Goal: Information Seeking & Learning: Learn about a topic

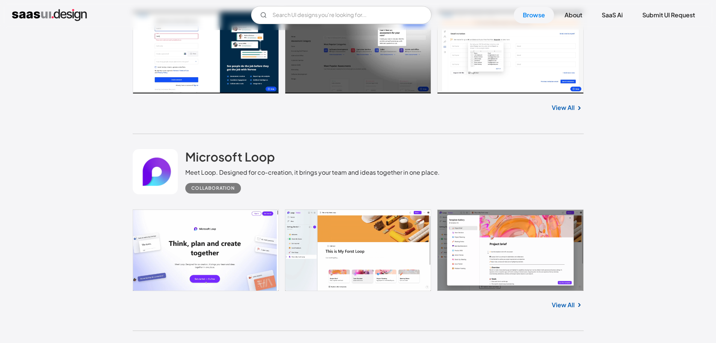
scroll to position [940, 0]
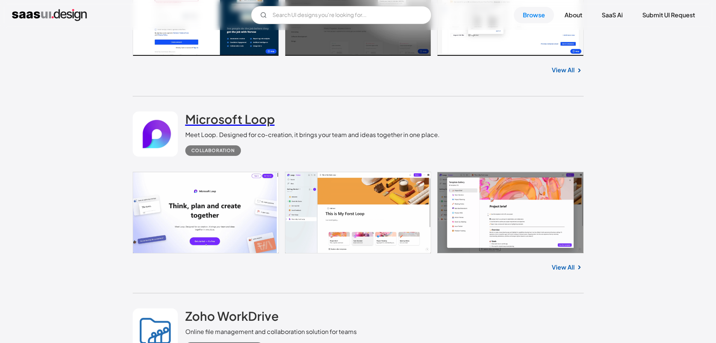
click at [246, 116] on h2 "Microsoft Loop" at bounding box center [229, 118] width 89 height 15
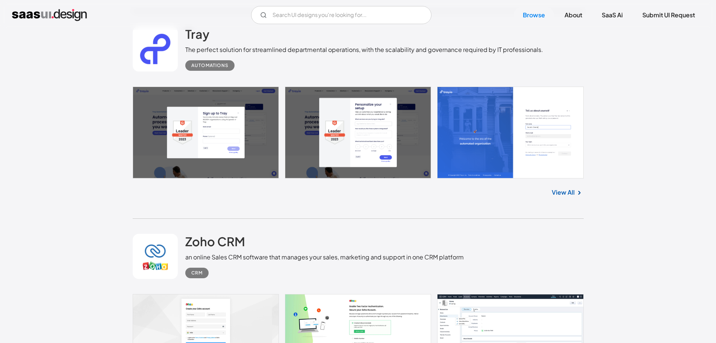
scroll to position [1504, 0]
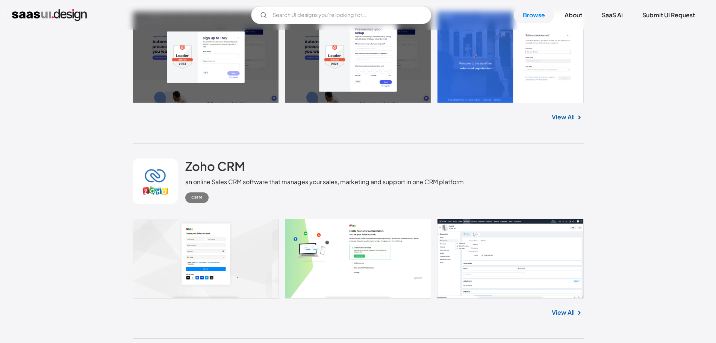
click at [189, 247] on link at bounding box center [358, 258] width 451 height 80
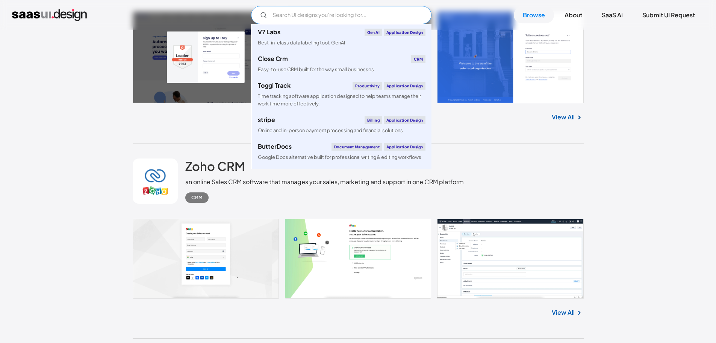
click at [293, 22] on input "Email Form" at bounding box center [341, 15] width 180 height 18
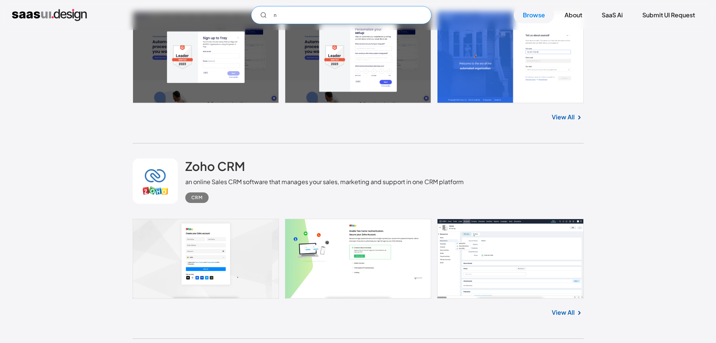
type input "な"
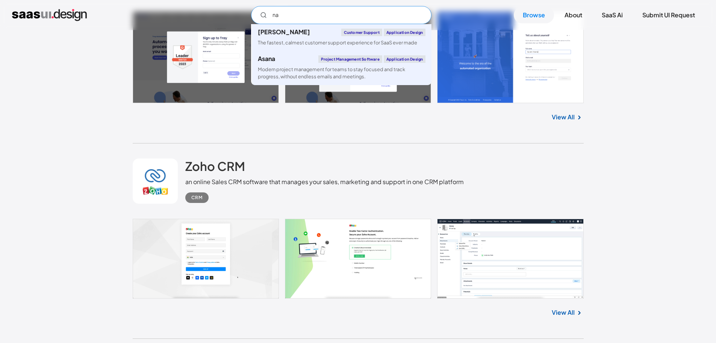
type input "n"
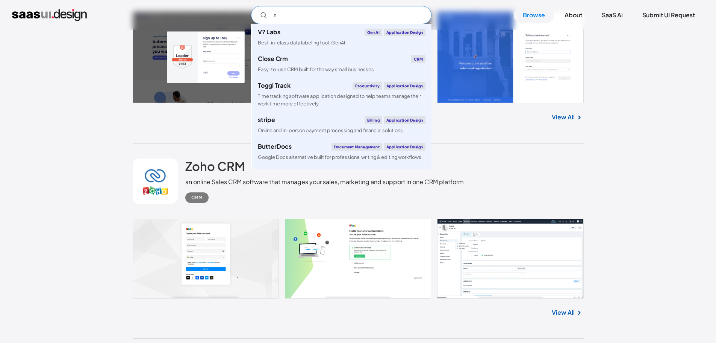
type input "な"
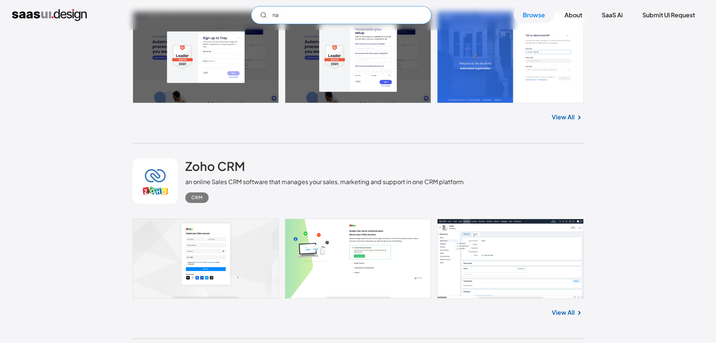
type input "n"
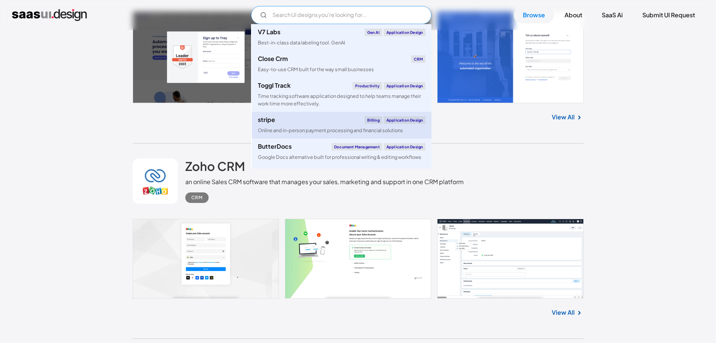
click at [320, 120] on div "stripe Billing Application Design" at bounding box center [342, 120] width 168 height 8
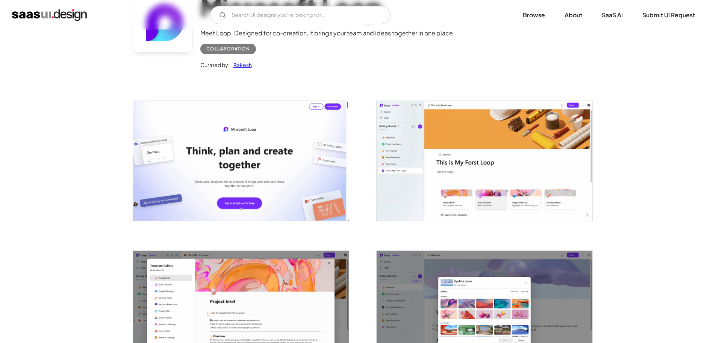
scroll to position [113, 0]
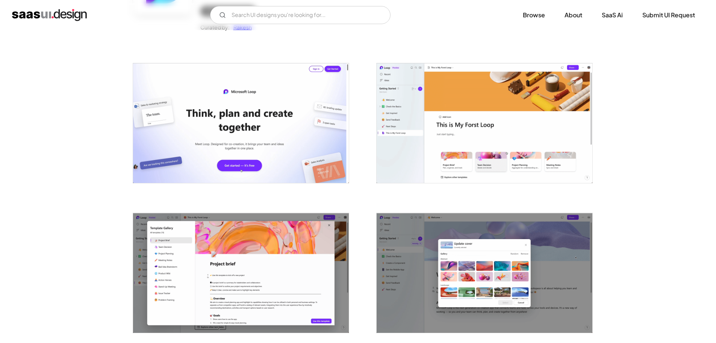
click at [287, 131] on img "open lightbox" at bounding box center [241, 123] width 216 height 120
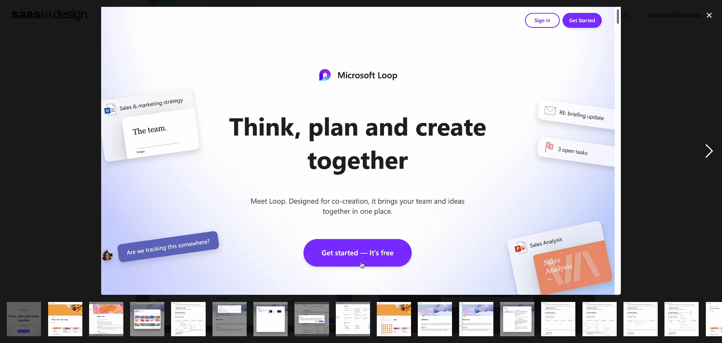
click at [711, 151] on div "next image" at bounding box center [709, 151] width 26 height 288
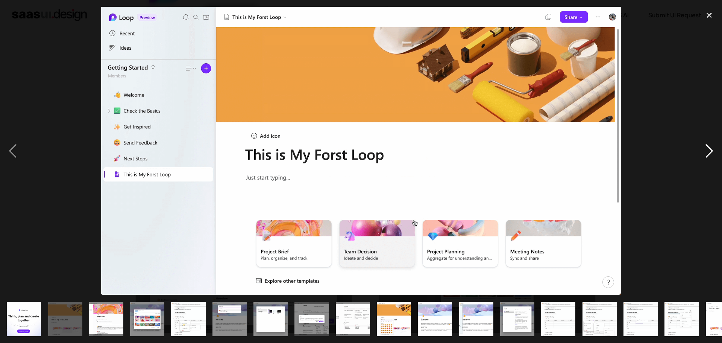
click at [709, 147] on div "next image" at bounding box center [709, 151] width 26 height 288
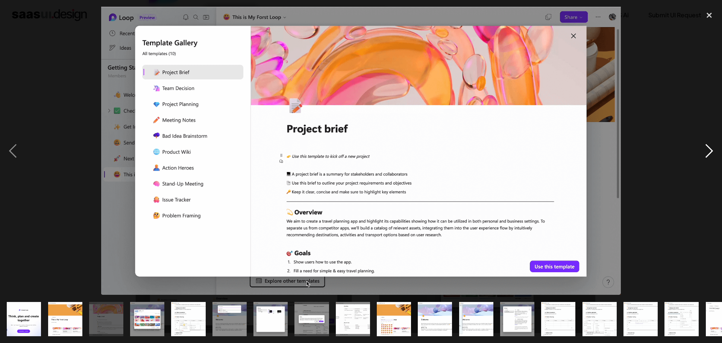
click at [709, 148] on div "next image" at bounding box center [709, 151] width 26 height 288
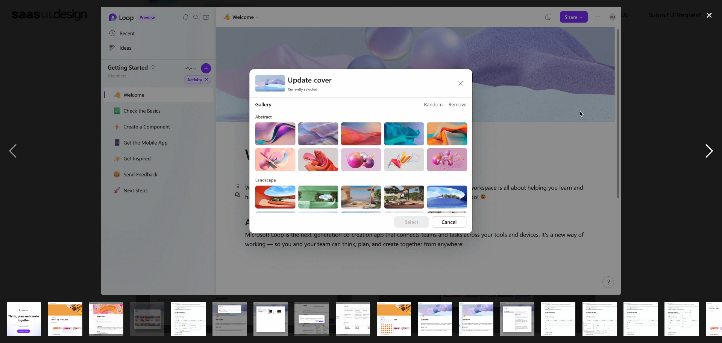
click at [709, 148] on div "next image" at bounding box center [709, 151] width 26 height 288
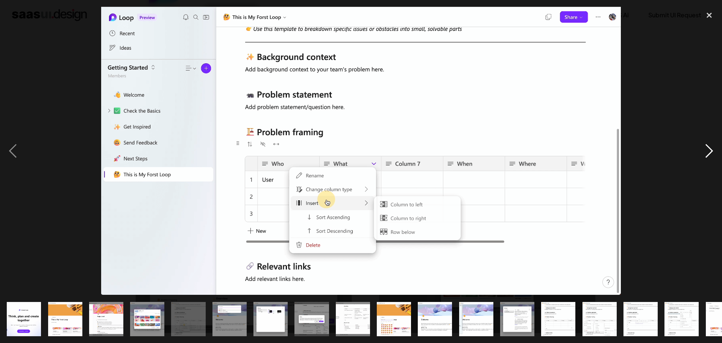
click at [709, 148] on div "next image" at bounding box center [709, 151] width 26 height 288
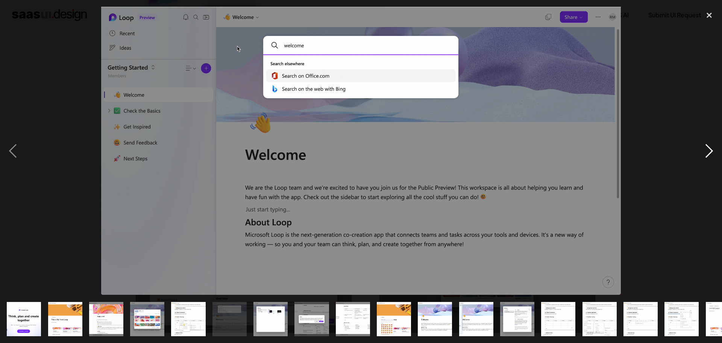
click at [709, 148] on div "next image" at bounding box center [709, 151] width 26 height 288
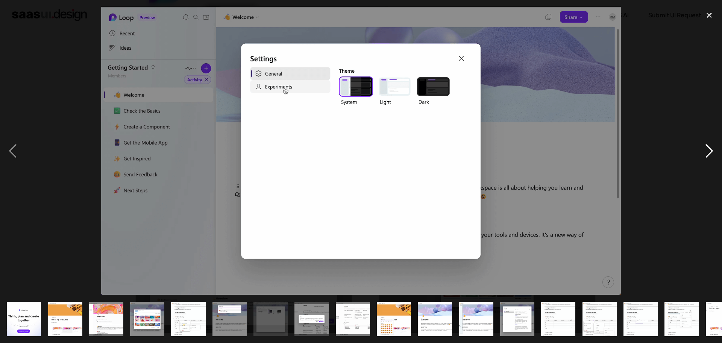
click at [709, 148] on div "next image" at bounding box center [709, 151] width 26 height 288
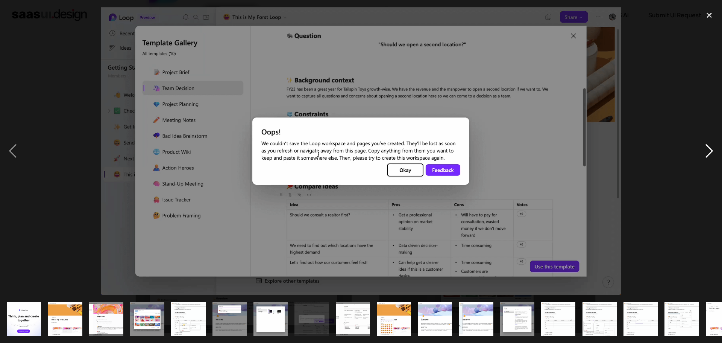
click at [709, 148] on div "next image" at bounding box center [709, 151] width 26 height 288
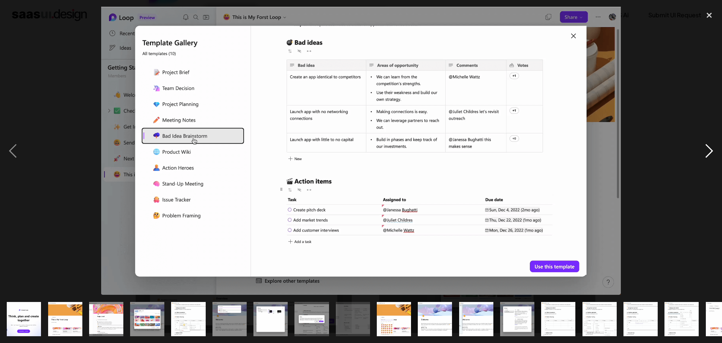
click at [709, 148] on div "next image" at bounding box center [709, 151] width 26 height 288
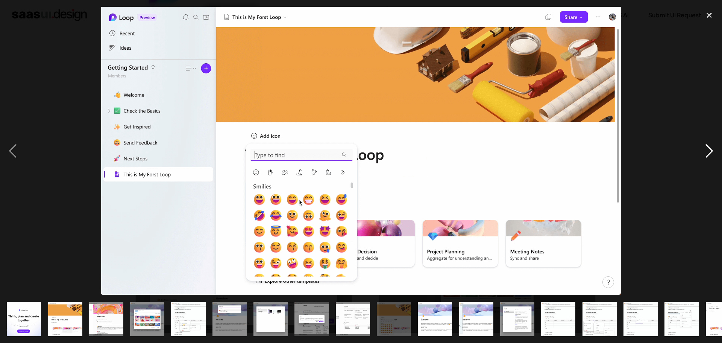
click at [709, 149] on div "next image" at bounding box center [709, 151] width 26 height 288
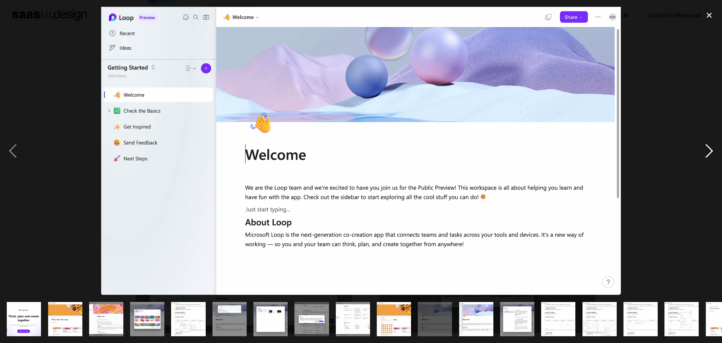
click at [709, 149] on div "next image" at bounding box center [709, 151] width 26 height 288
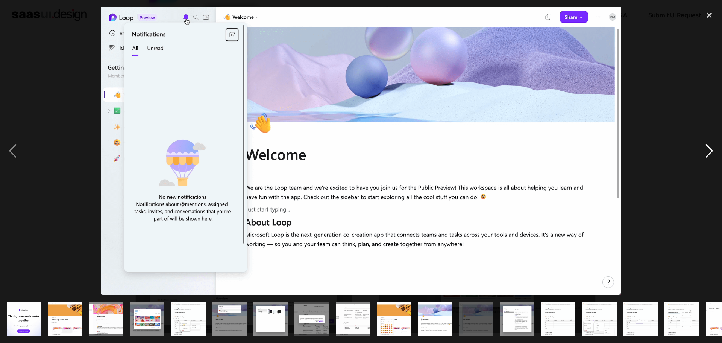
click at [709, 148] on div "next image" at bounding box center [709, 151] width 26 height 288
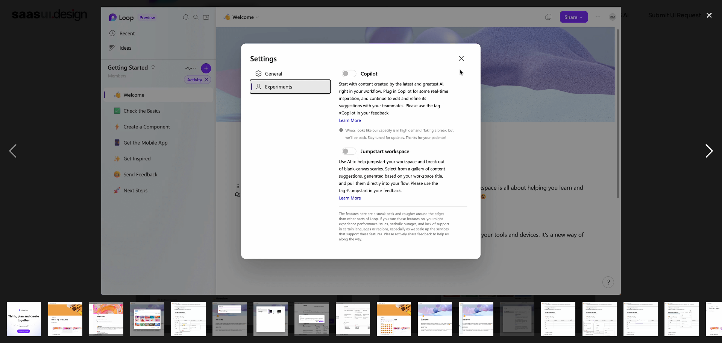
click at [709, 148] on div "next image" at bounding box center [709, 151] width 26 height 288
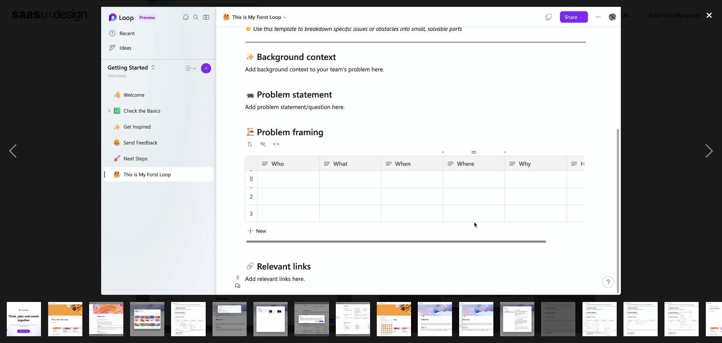
click at [711, 16] on div "close lightbox" at bounding box center [709, 15] width 26 height 17
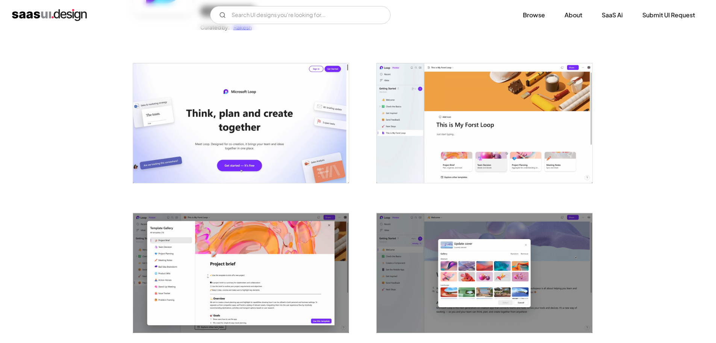
scroll to position [0, 0]
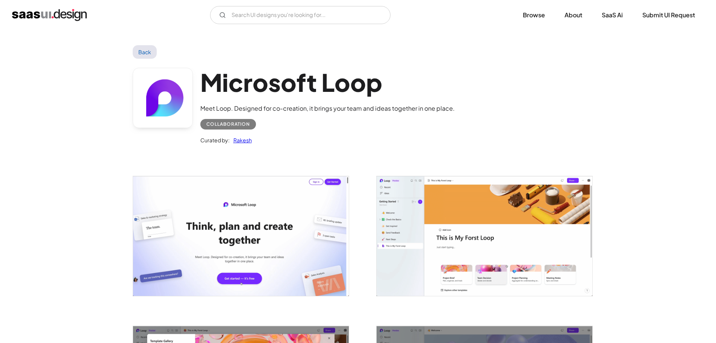
click at [138, 45] on link "Back" at bounding box center [145, 52] width 24 height 14
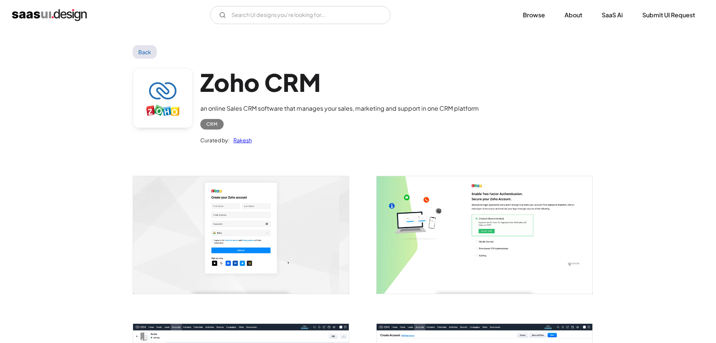
click at [262, 221] on img "open lightbox" at bounding box center [241, 234] width 216 height 117
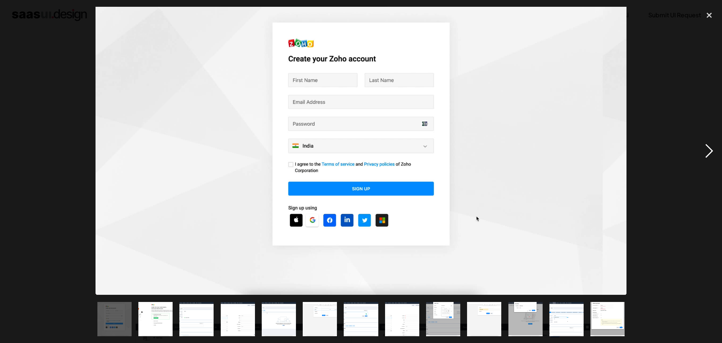
click at [710, 147] on div "next image" at bounding box center [709, 151] width 26 height 288
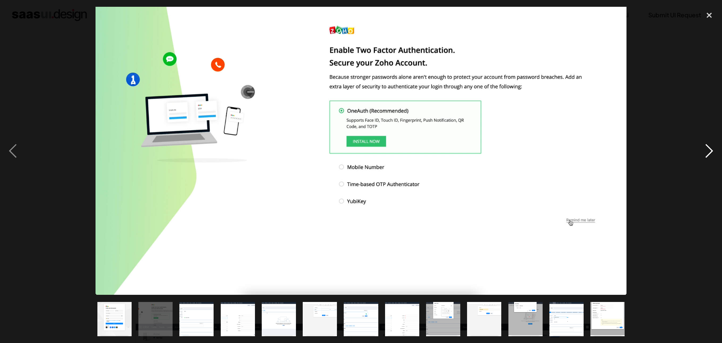
click at [710, 147] on div "next image" at bounding box center [709, 151] width 26 height 288
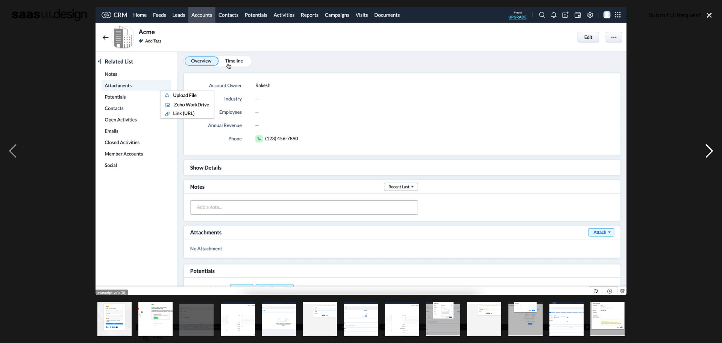
click at [710, 147] on div "next image" at bounding box center [709, 151] width 26 height 288
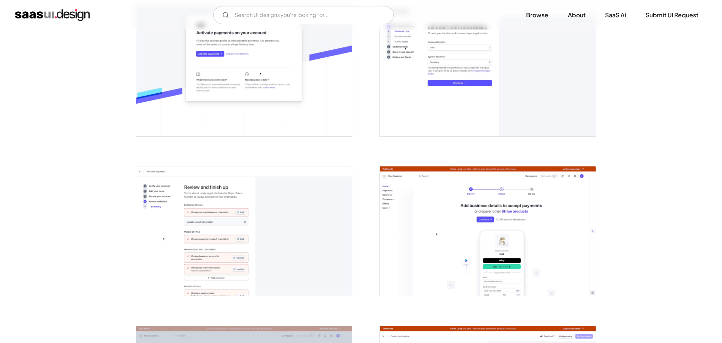
scroll to position [526, 0]
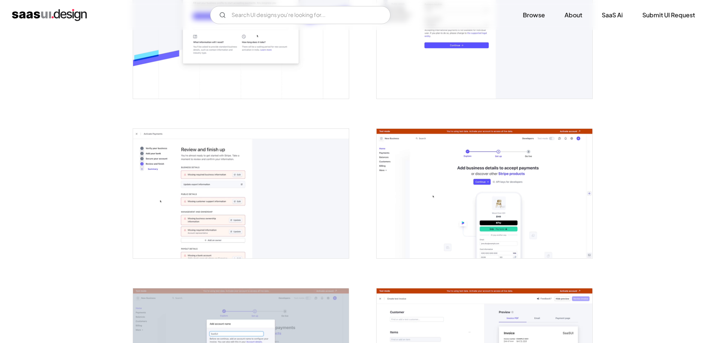
click at [265, 179] on img "open lightbox" at bounding box center [241, 193] width 216 height 129
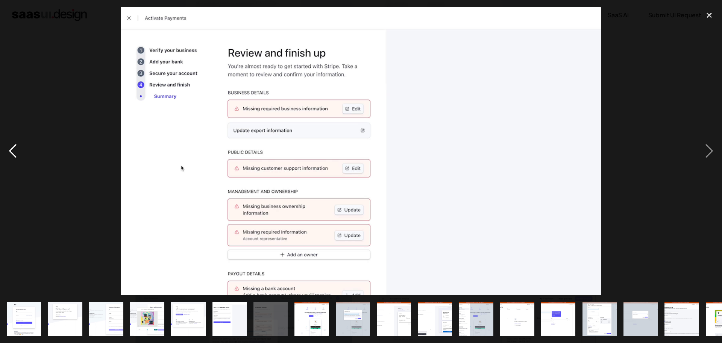
click at [21, 149] on div "previous image" at bounding box center [13, 151] width 26 height 288
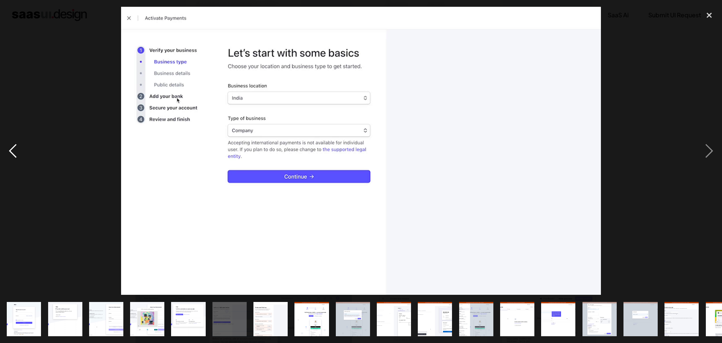
click at [17, 148] on div "previous image" at bounding box center [13, 151] width 26 height 288
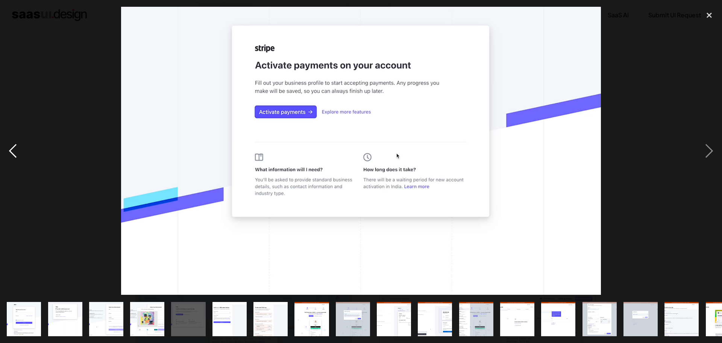
click at [23, 153] on div "previous image" at bounding box center [13, 151] width 26 height 288
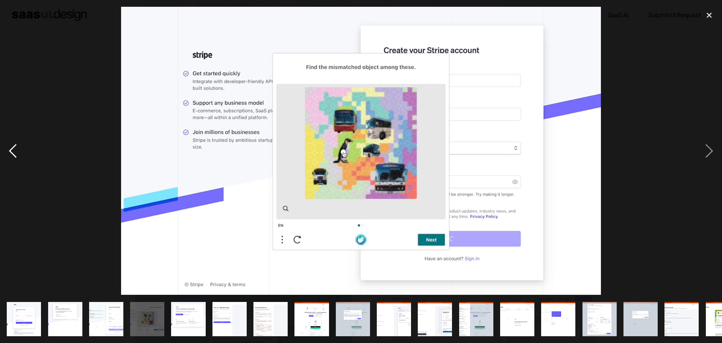
click at [23, 153] on div "previous image" at bounding box center [13, 151] width 26 height 288
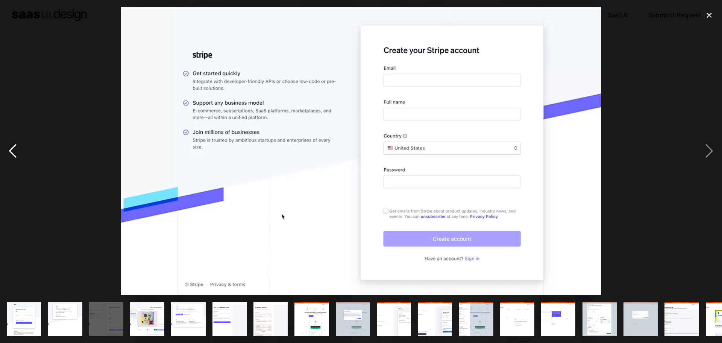
click at [23, 153] on div "previous image" at bounding box center [13, 151] width 26 height 288
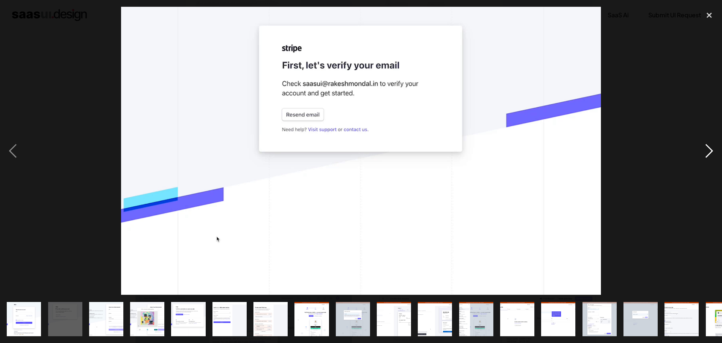
click at [699, 143] on div "next image" at bounding box center [709, 151] width 26 height 288
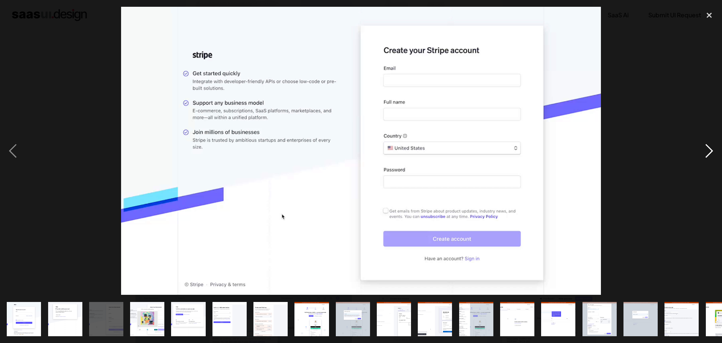
click at [699, 143] on div "next image" at bounding box center [709, 151] width 26 height 288
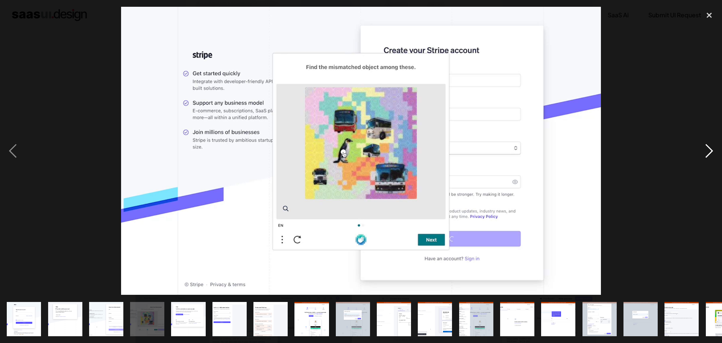
click at [699, 143] on div "next image" at bounding box center [709, 151] width 26 height 288
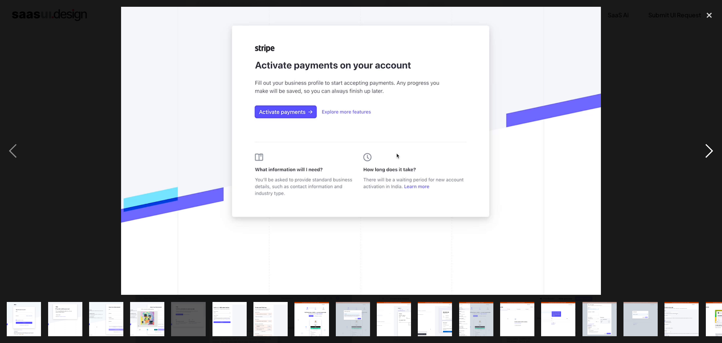
click at [700, 144] on div "next image" at bounding box center [709, 151] width 26 height 288
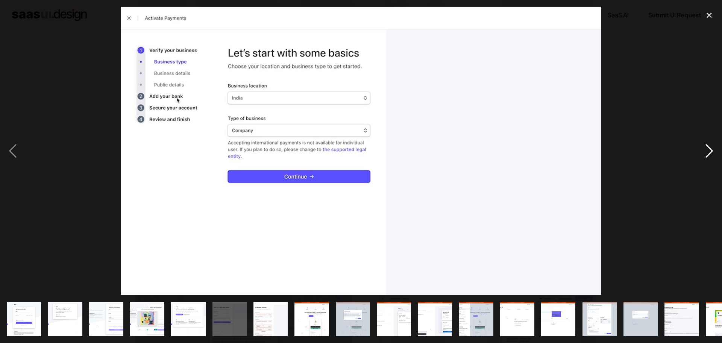
click at [713, 148] on div "next image" at bounding box center [709, 151] width 26 height 288
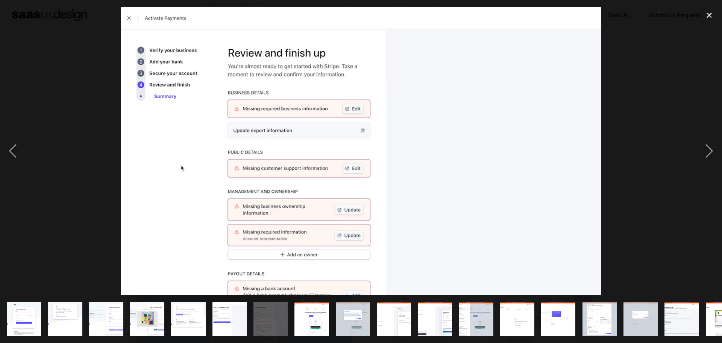
click at [382, 220] on img at bounding box center [360, 151] width 479 height 288
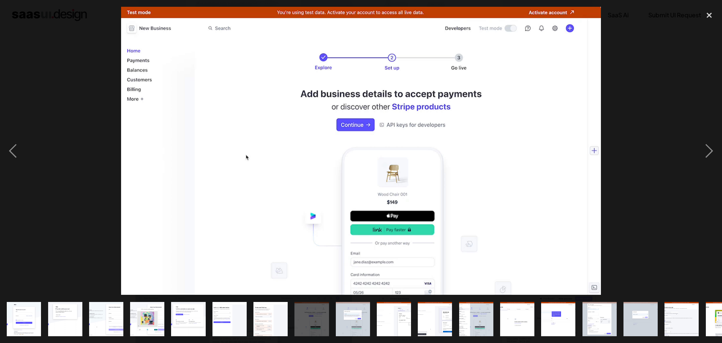
click at [406, 227] on img at bounding box center [360, 151] width 479 height 288
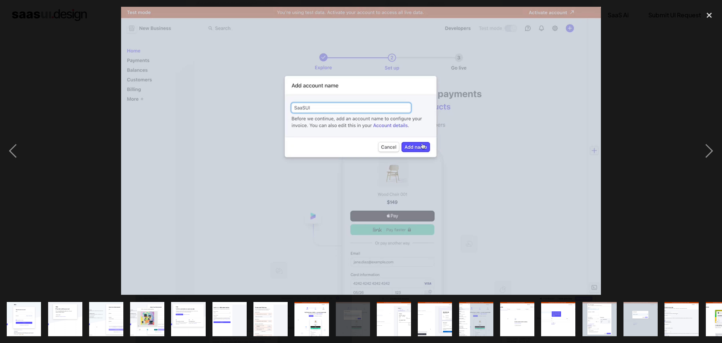
click at [491, 166] on img at bounding box center [360, 151] width 479 height 288
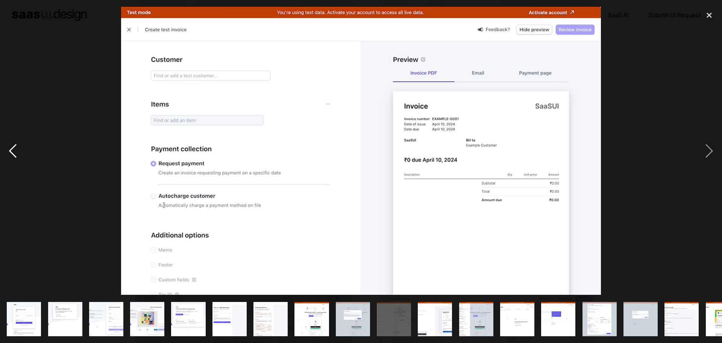
click at [14, 152] on div "previous image" at bounding box center [13, 151] width 26 height 288
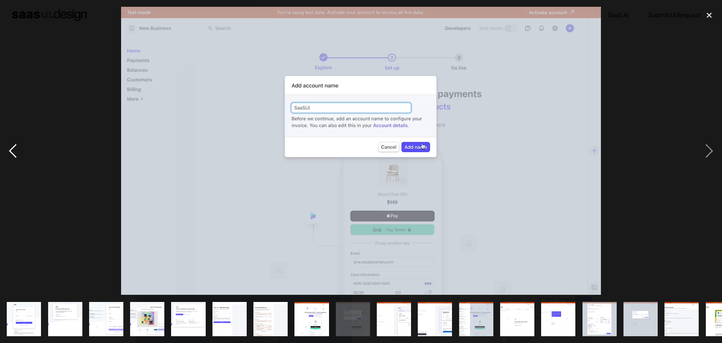
click at [14, 152] on div "previous image" at bounding box center [13, 151] width 26 height 288
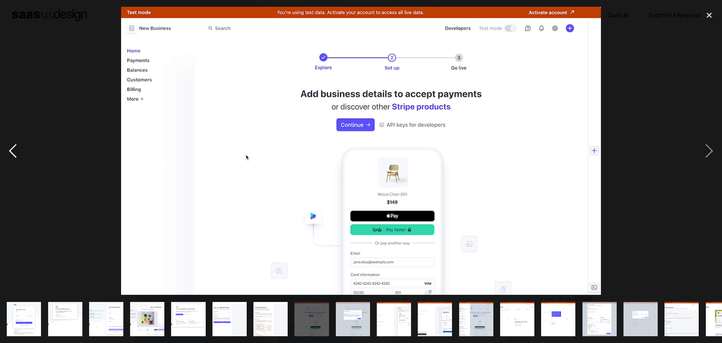
click at [14, 152] on div "previous image" at bounding box center [13, 151] width 26 height 288
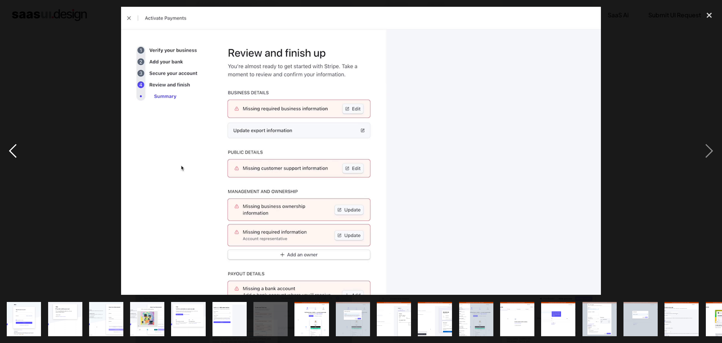
click at [16, 152] on div "previous image" at bounding box center [13, 151] width 26 height 288
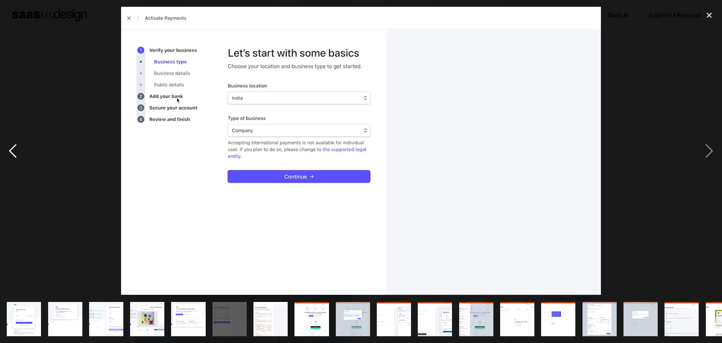
click at [17, 152] on div "previous image" at bounding box center [13, 151] width 26 height 288
